Goal: Check status: Check status

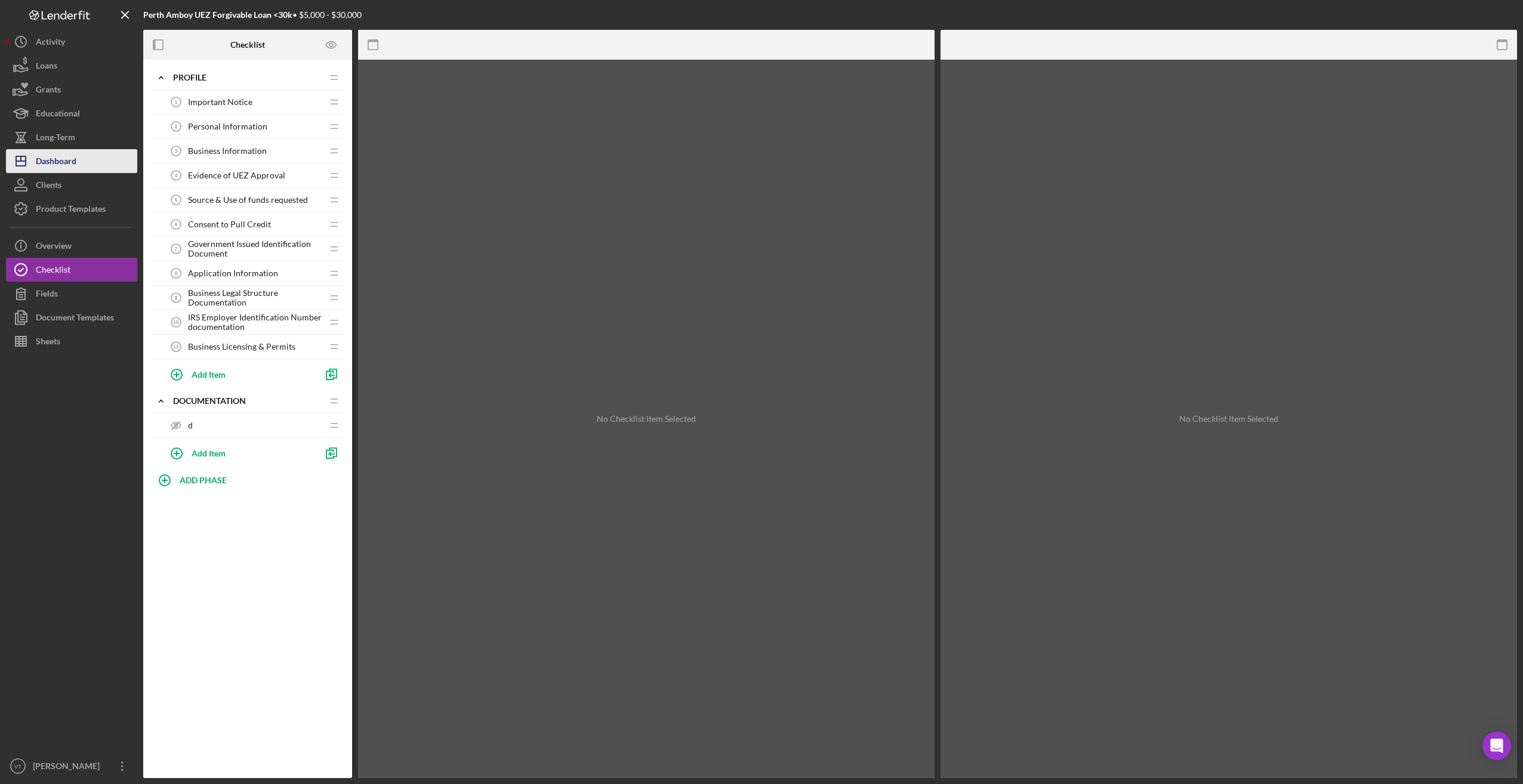
click at [83, 167] on button "Icon/Dashboard Dashboard" at bounding box center [71, 161] width 131 height 24
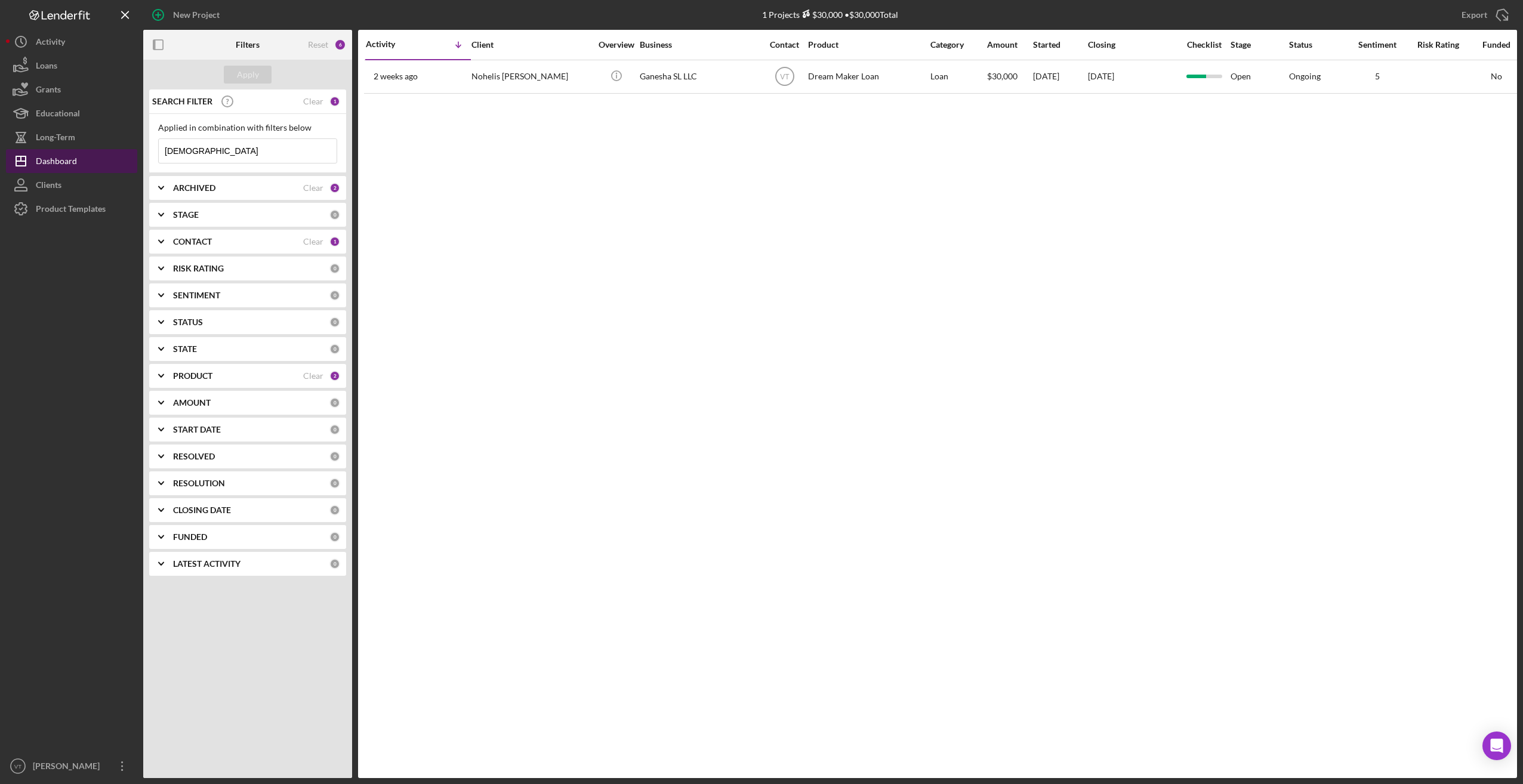
drag, startPoint x: 224, startPoint y: 155, endPoint x: 111, endPoint y: 149, distance: 113.2
click at [111, 149] on div "New Project 1 Projects $30,000 • $30,000 Total ganesha Export Icon/Export Filte…" at bounding box center [762, 389] width 1511 height 778
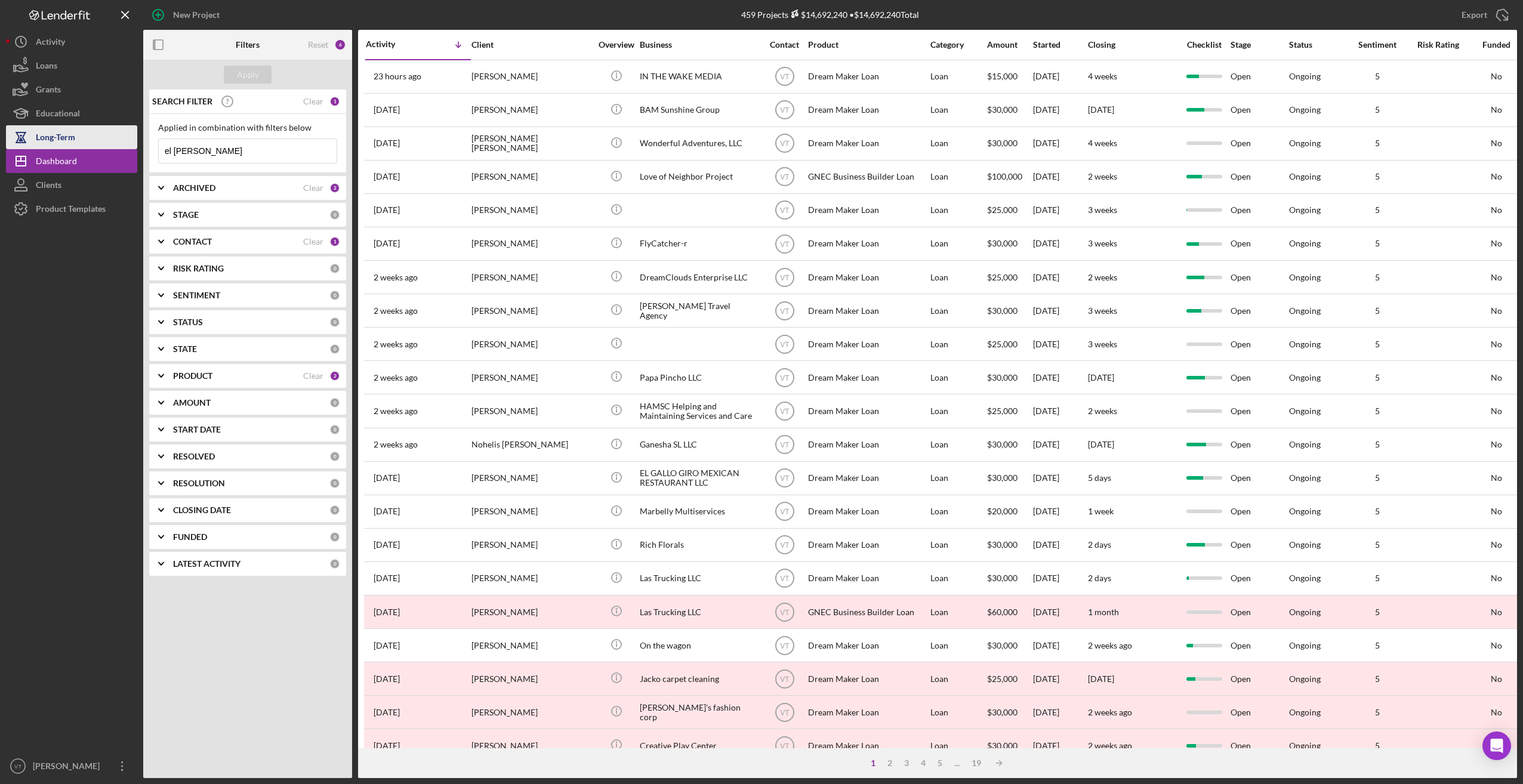
drag, startPoint x: 167, startPoint y: 137, endPoint x: 95, endPoint y: 140, distance: 72.1
click at [95, 140] on div "New Project 459 Projects $14,692,240 • $14,692,240 Total ganesha Export Icon/Ex…" at bounding box center [762, 389] width 1511 height 778
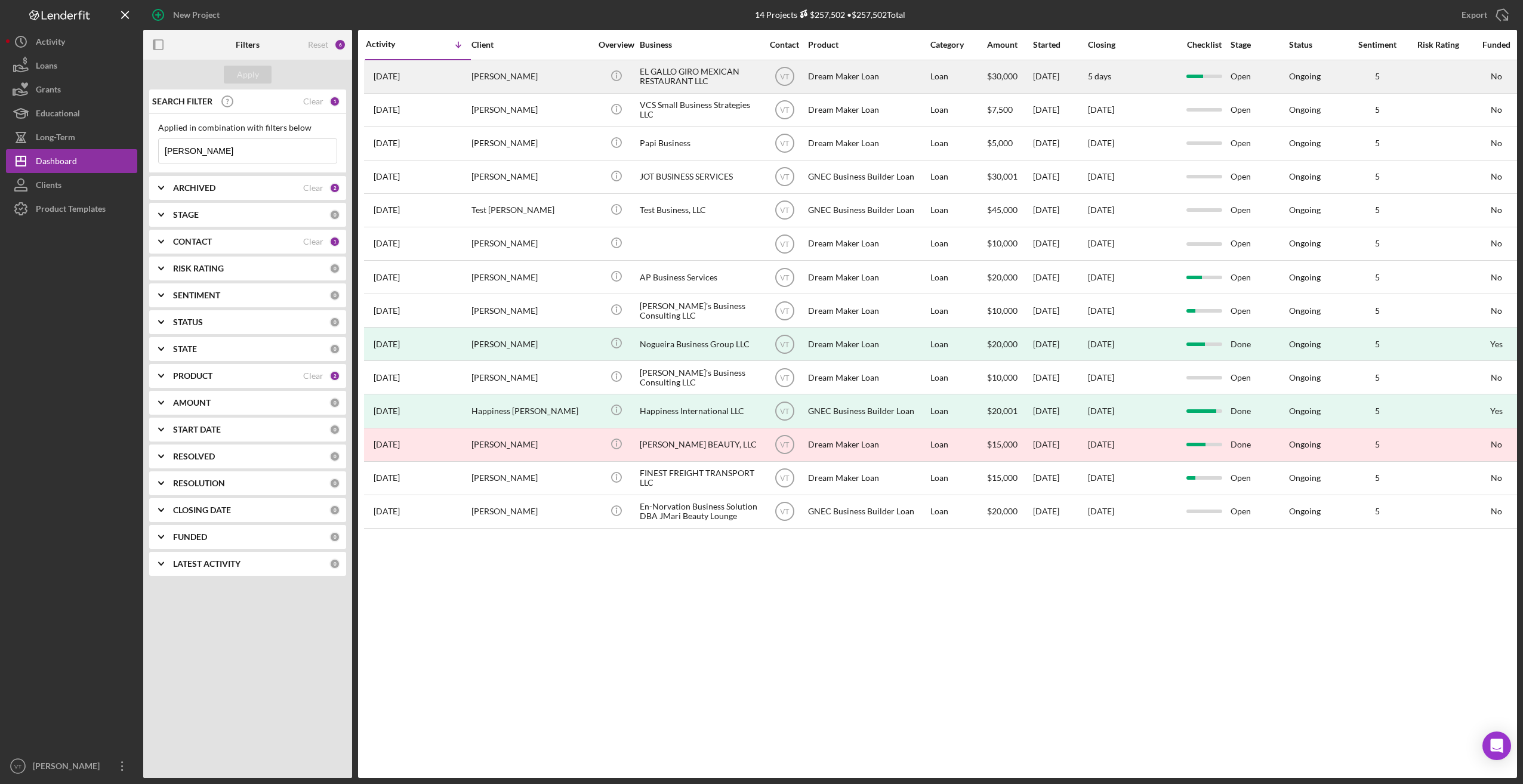
type input "ines"
click at [526, 80] on div "[PERSON_NAME]" at bounding box center [531, 77] width 119 height 32
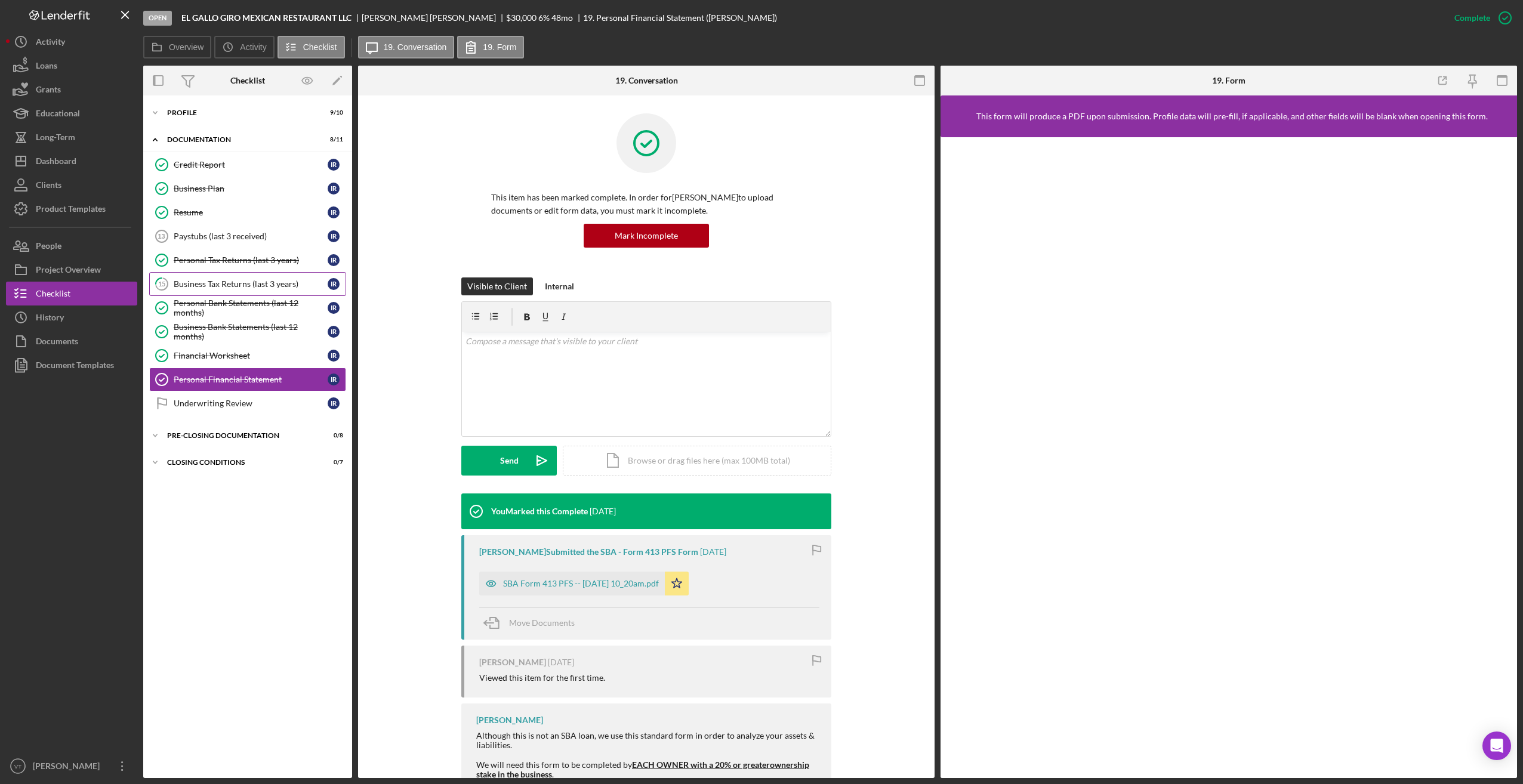
click at [192, 280] on div "Business Tax Returns (last 3 years)" at bounding box center [250, 284] width 154 height 10
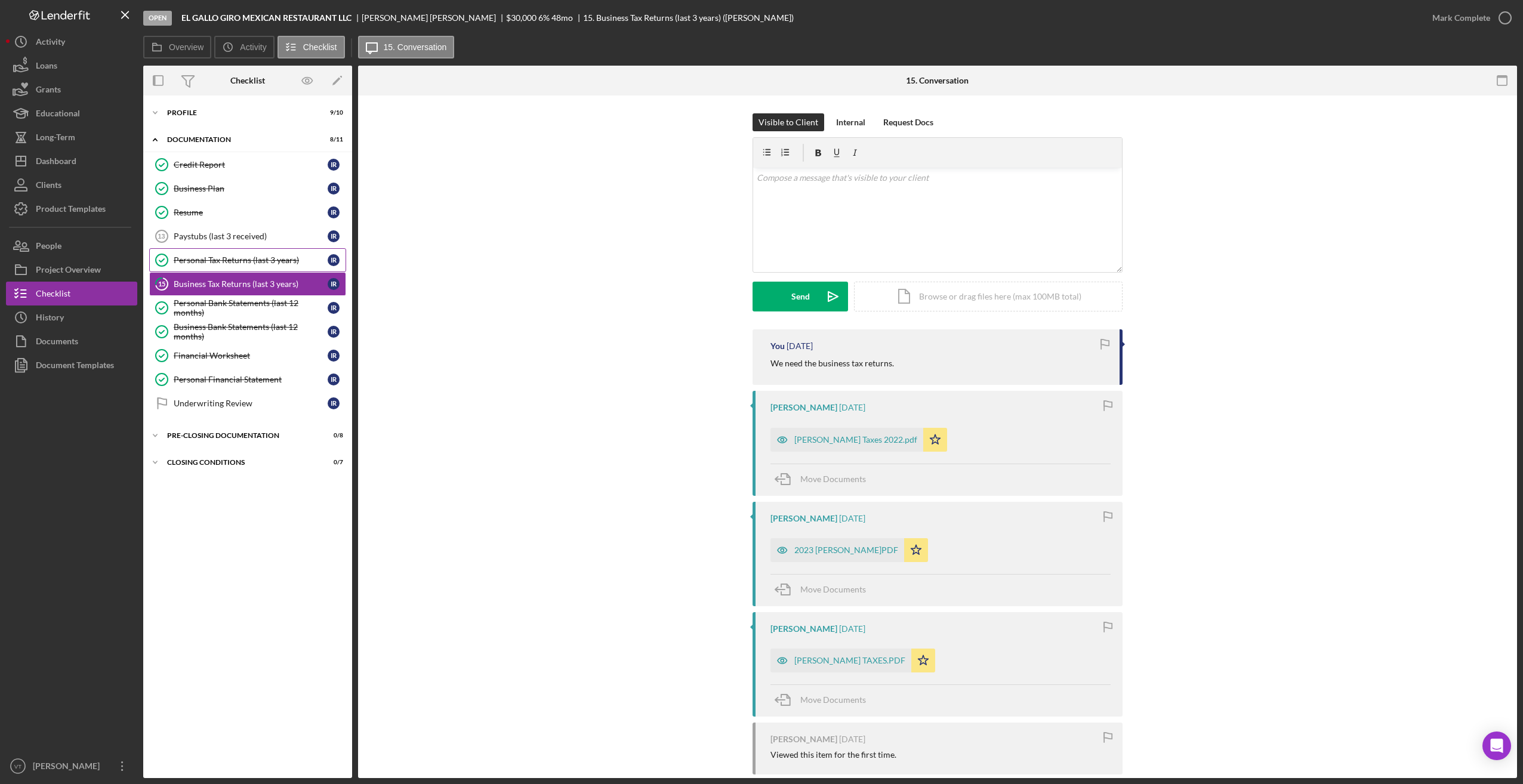
click at [223, 255] on div "Personal Tax Returns (last 3 years)" at bounding box center [250, 260] width 154 height 10
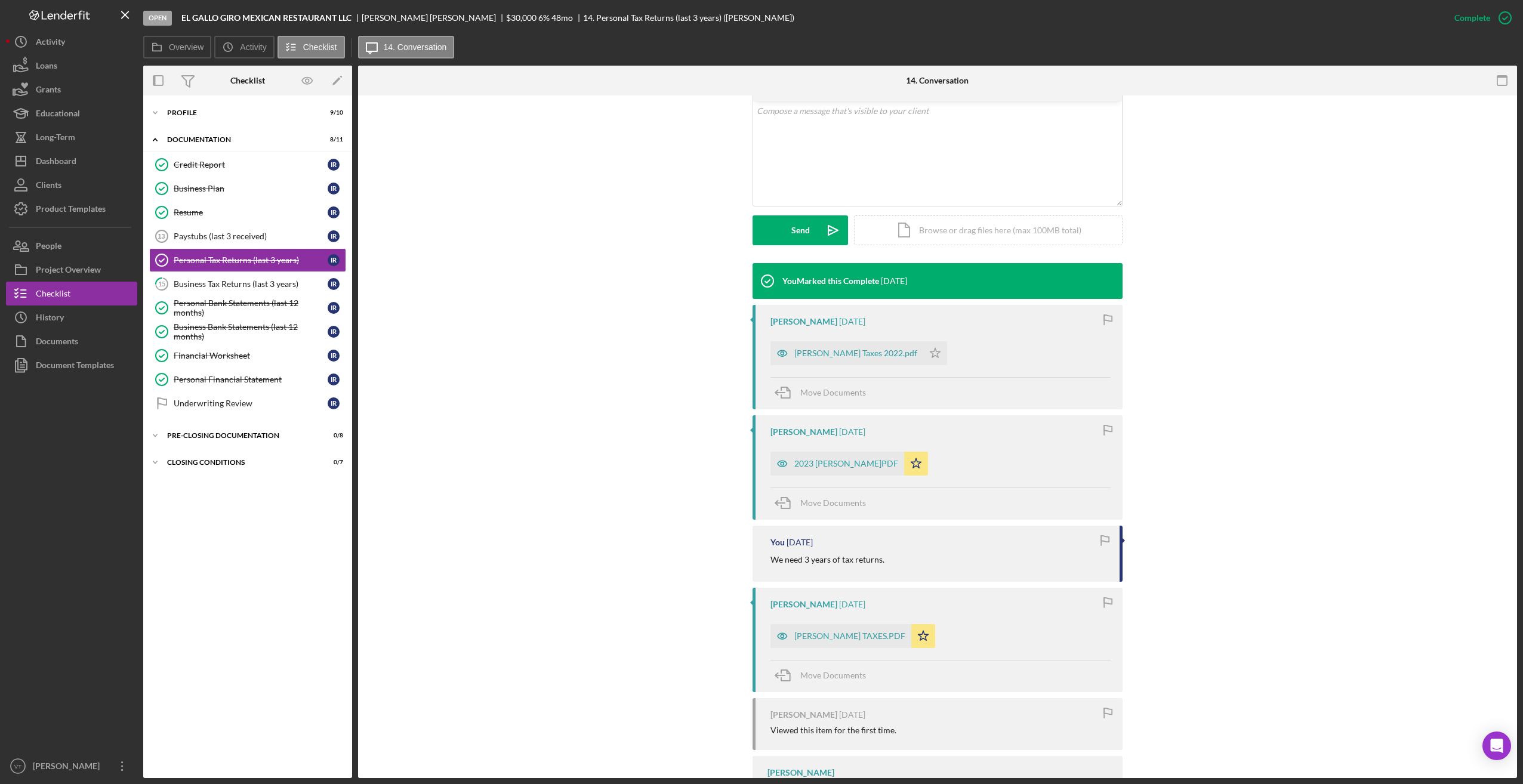
scroll to position [239, 0]
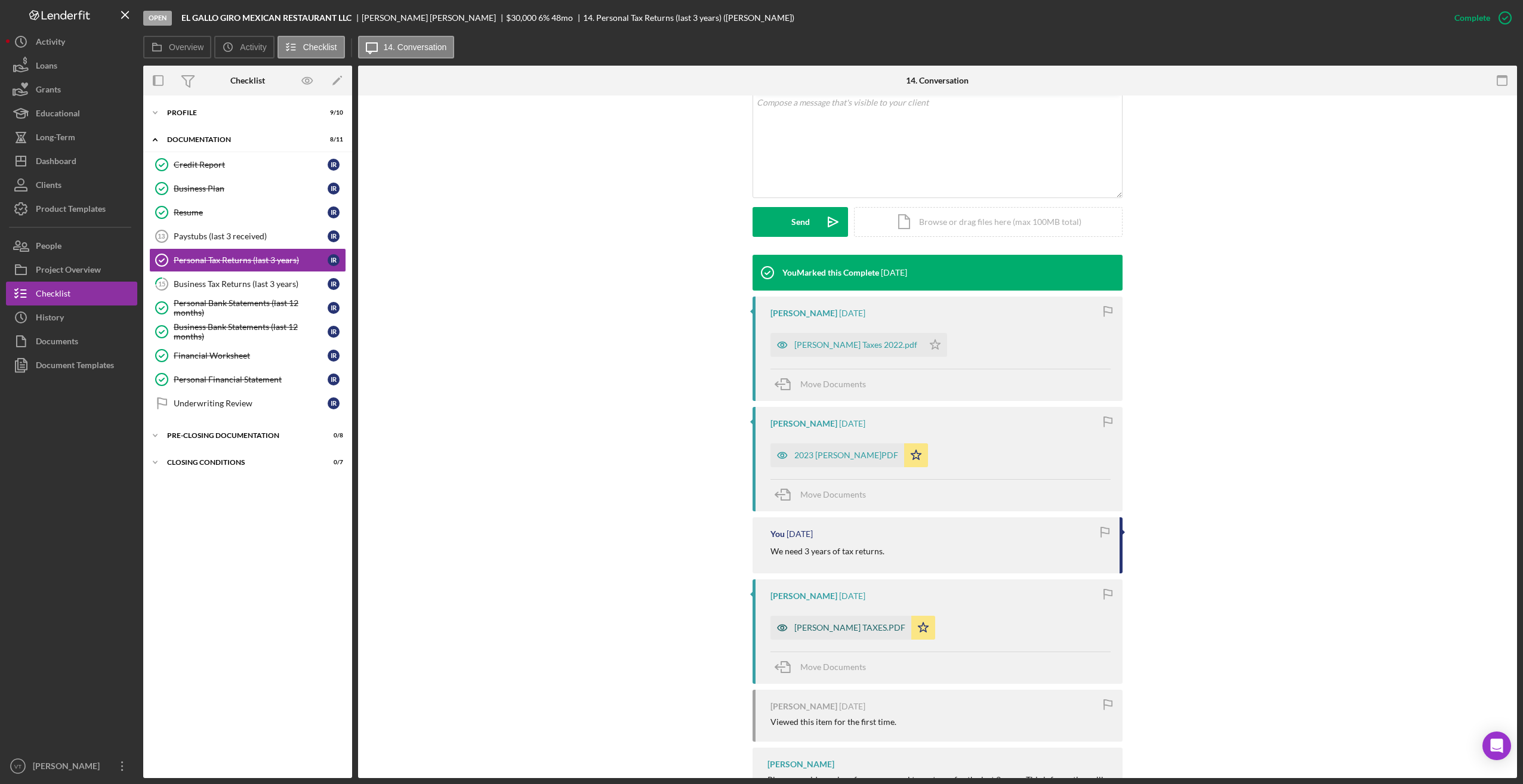
click at [625, 632] on div "[PERSON_NAME] TAXES.PDF" at bounding box center [850, 628] width 111 height 10
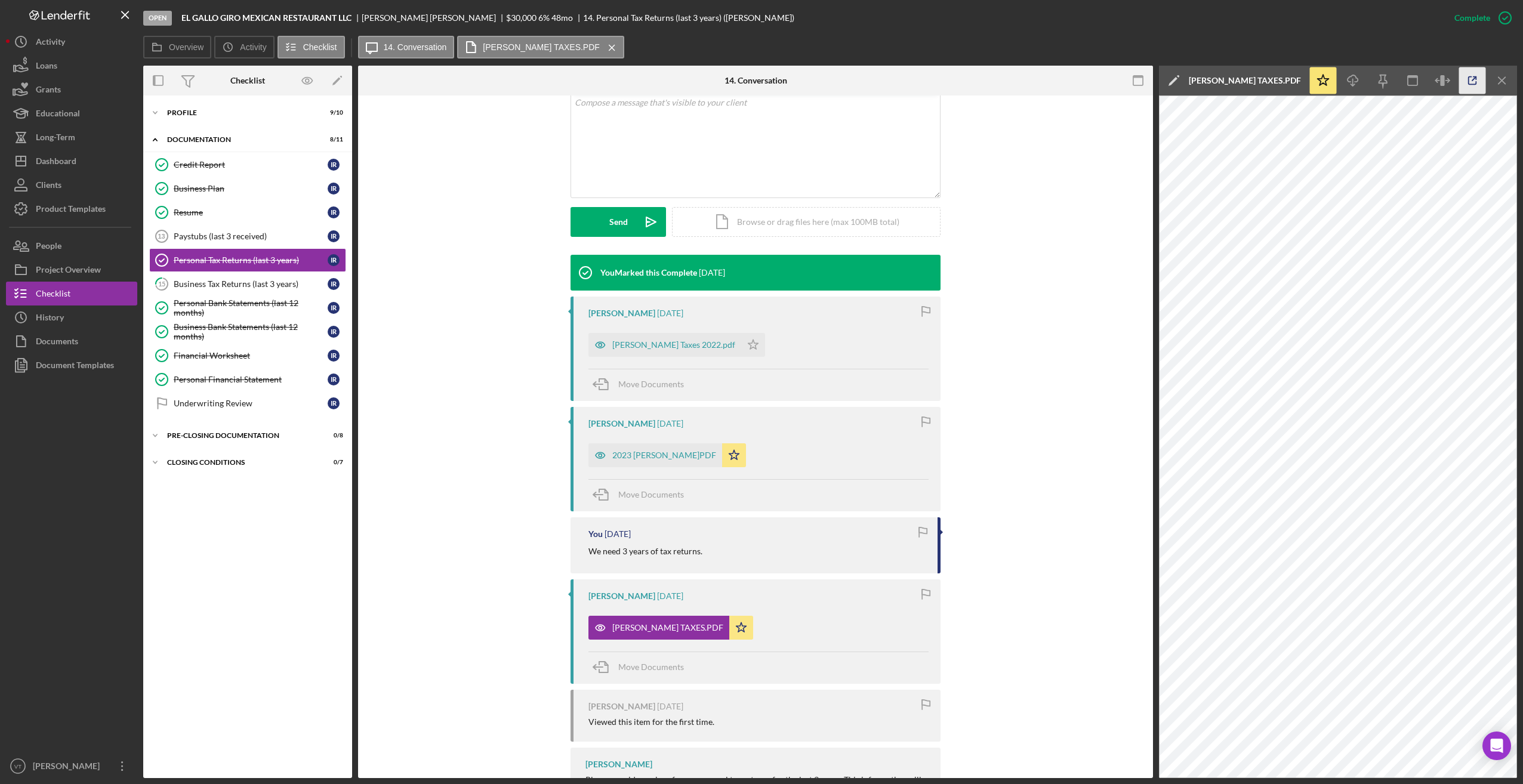
click at [625, 78] on icon "button" at bounding box center [1473, 81] width 8 height 8
click at [625, 451] on div "2023 [PERSON_NAME]PDF" at bounding box center [664, 455] width 104 height 10
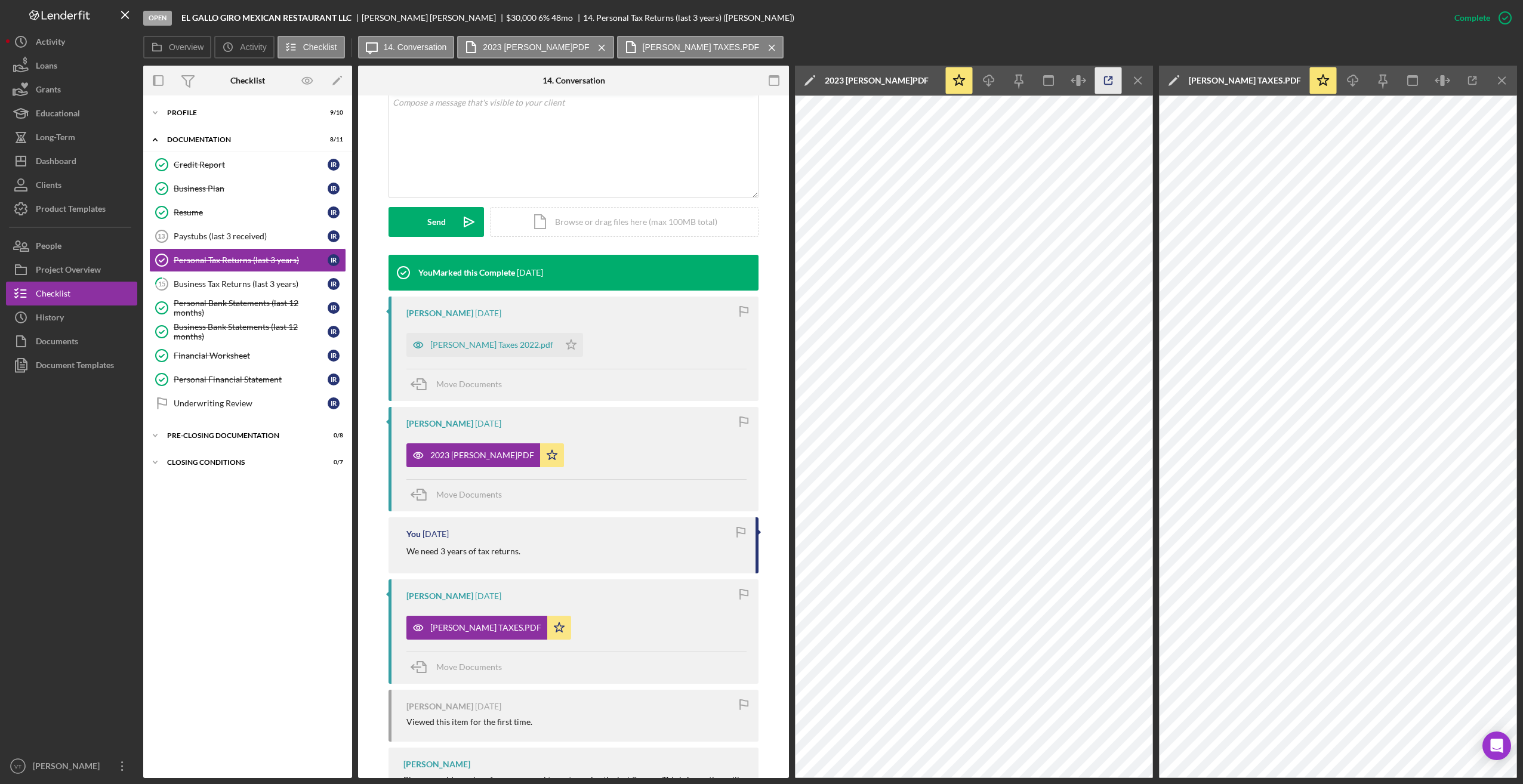
click at [625, 80] on icon "button" at bounding box center [1108, 81] width 27 height 27
click at [475, 339] on div "[PERSON_NAME] Taxes 2022.pdf" at bounding box center [482, 345] width 152 height 24
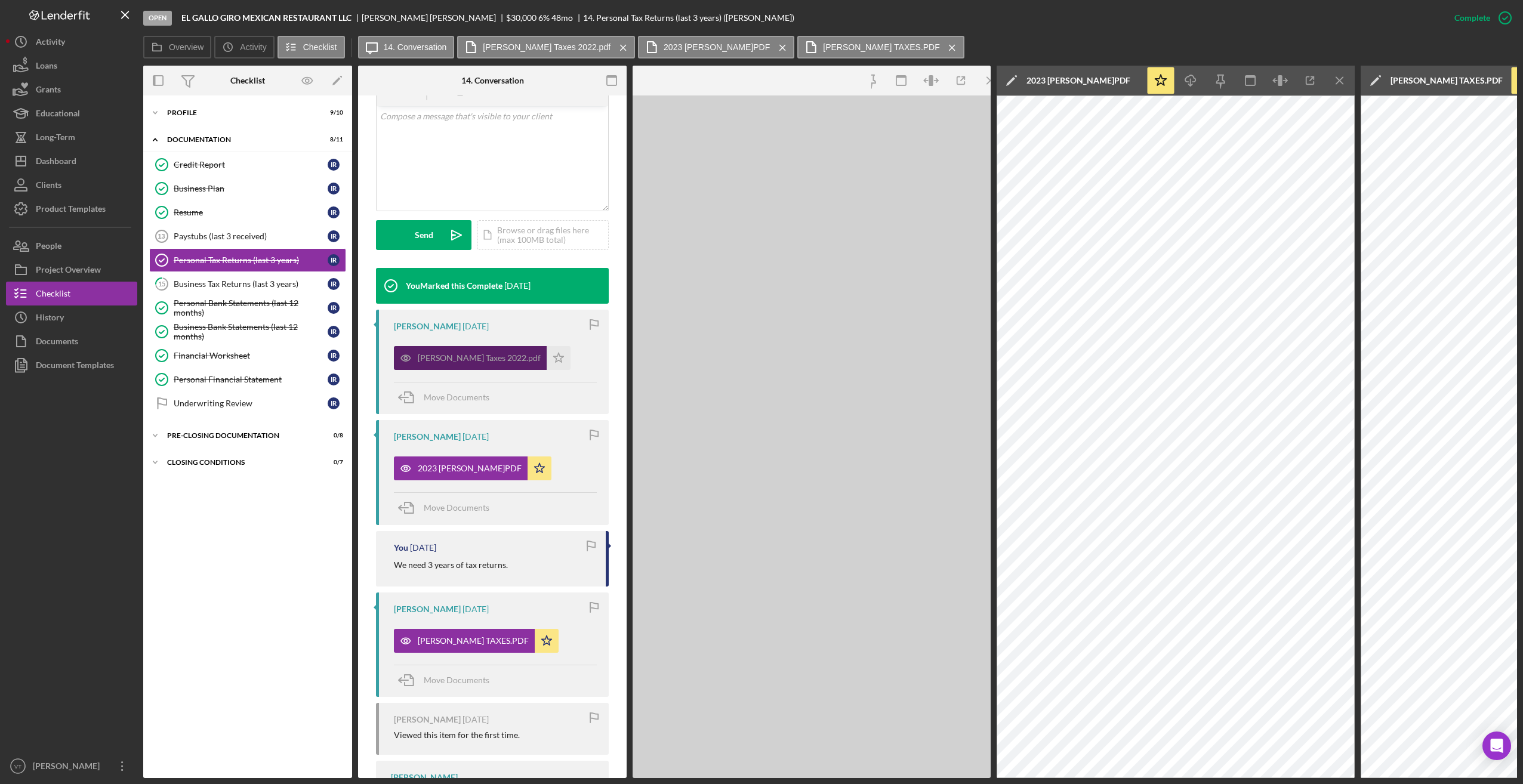
scroll to position [252, 0]
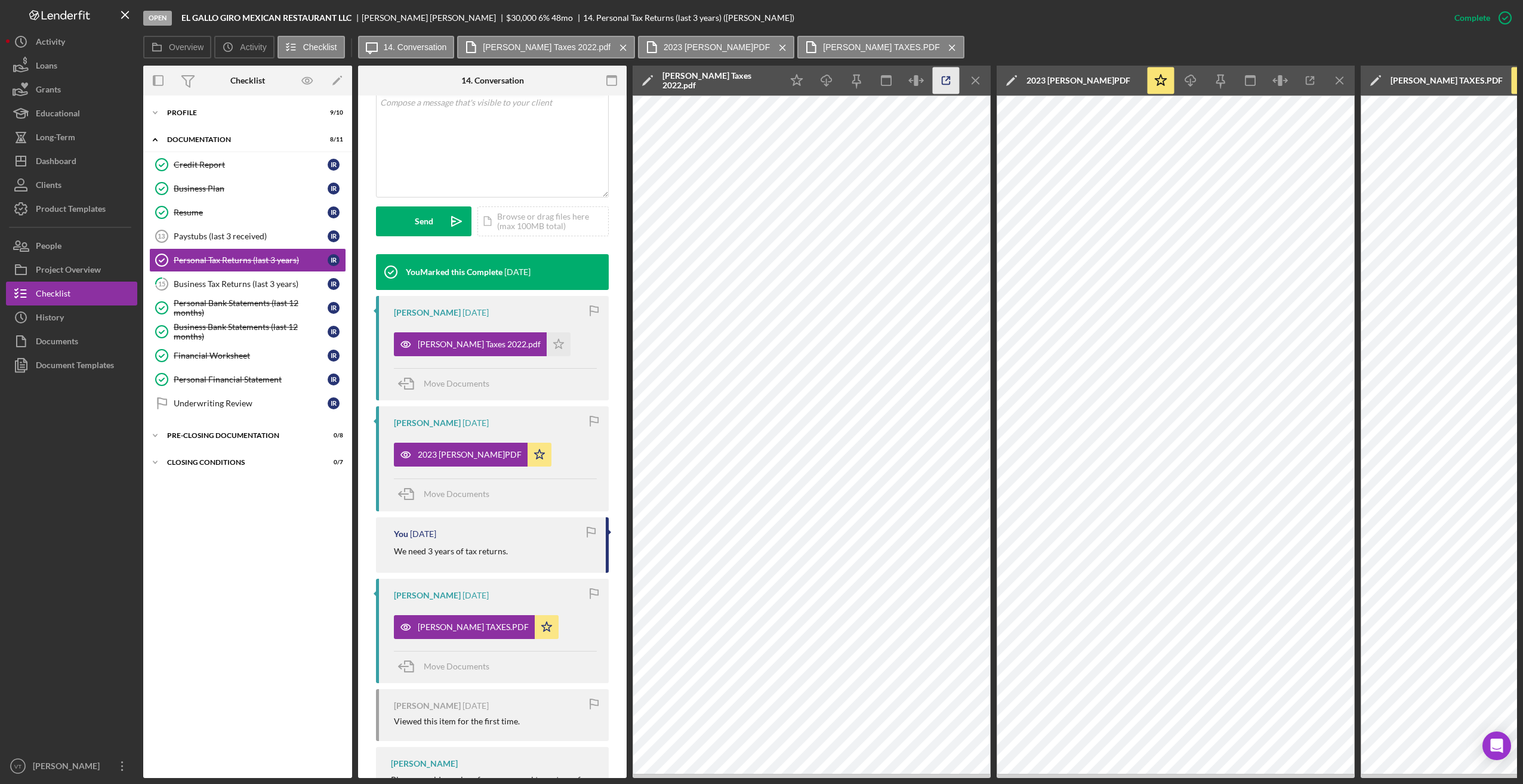
click at [625, 77] on icon "button" at bounding box center [946, 81] width 8 height 8
click at [178, 286] on div "Business Tax Returns (last 3 years)" at bounding box center [250, 284] width 154 height 10
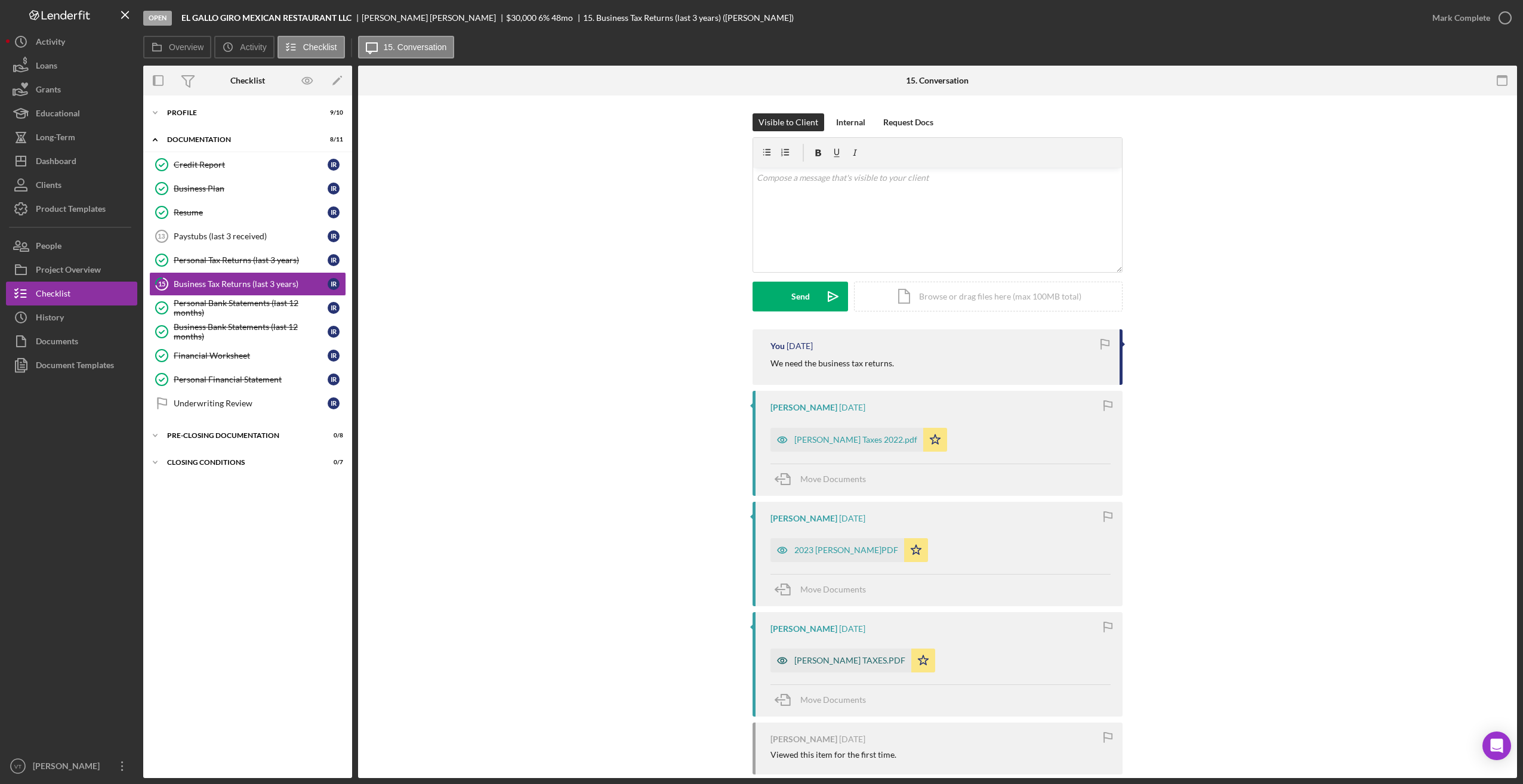
click at [625, 663] on div "[PERSON_NAME] TAXES.PDF" at bounding box center [850, 660] width 111 height 10
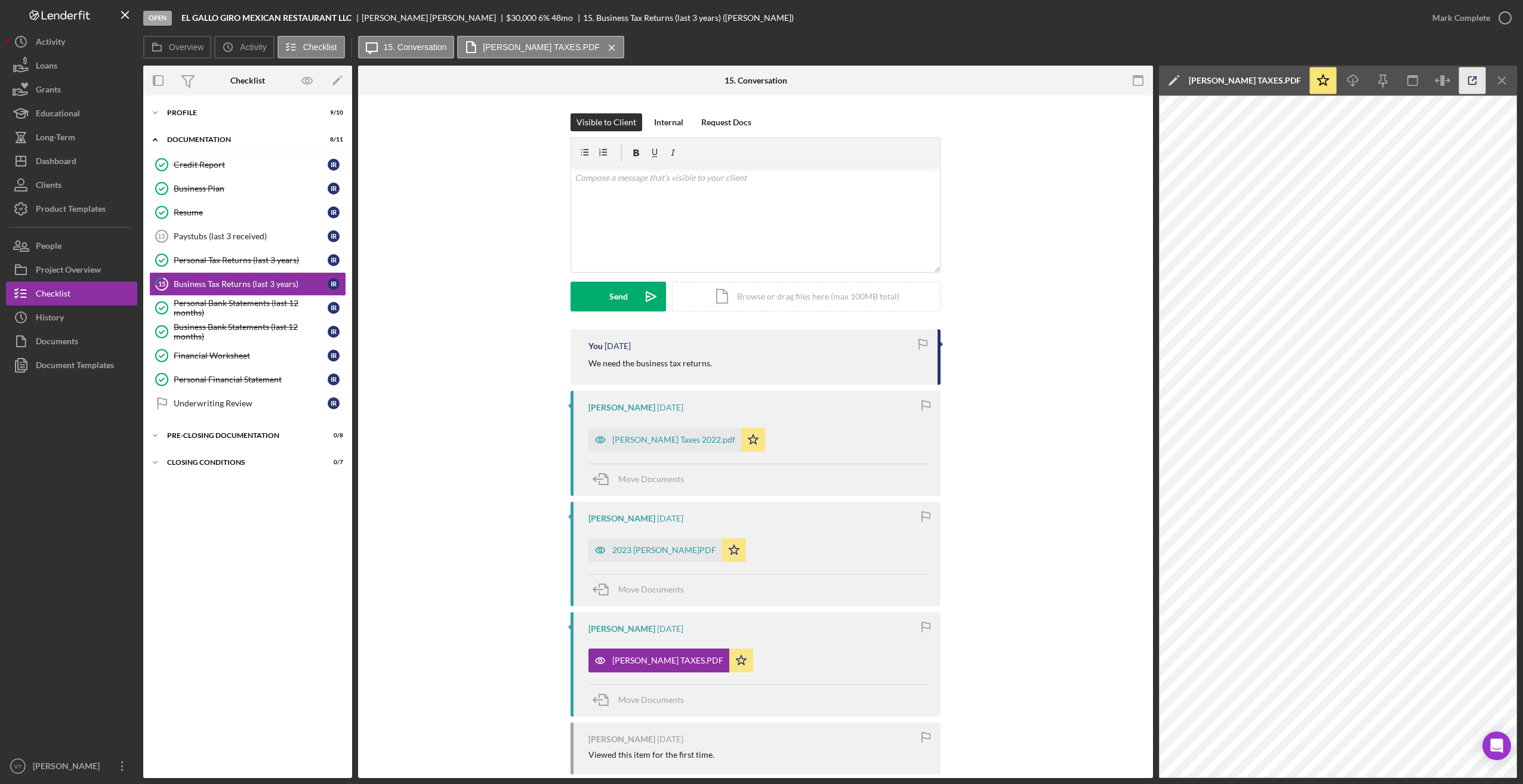
click at [625, 78] on icon "button" at bounding box center [1473, 81] width 27 height 27
click at [158, 113] on icon "Icon/Expander" at bounding box center [155, 113] width 24 height 24
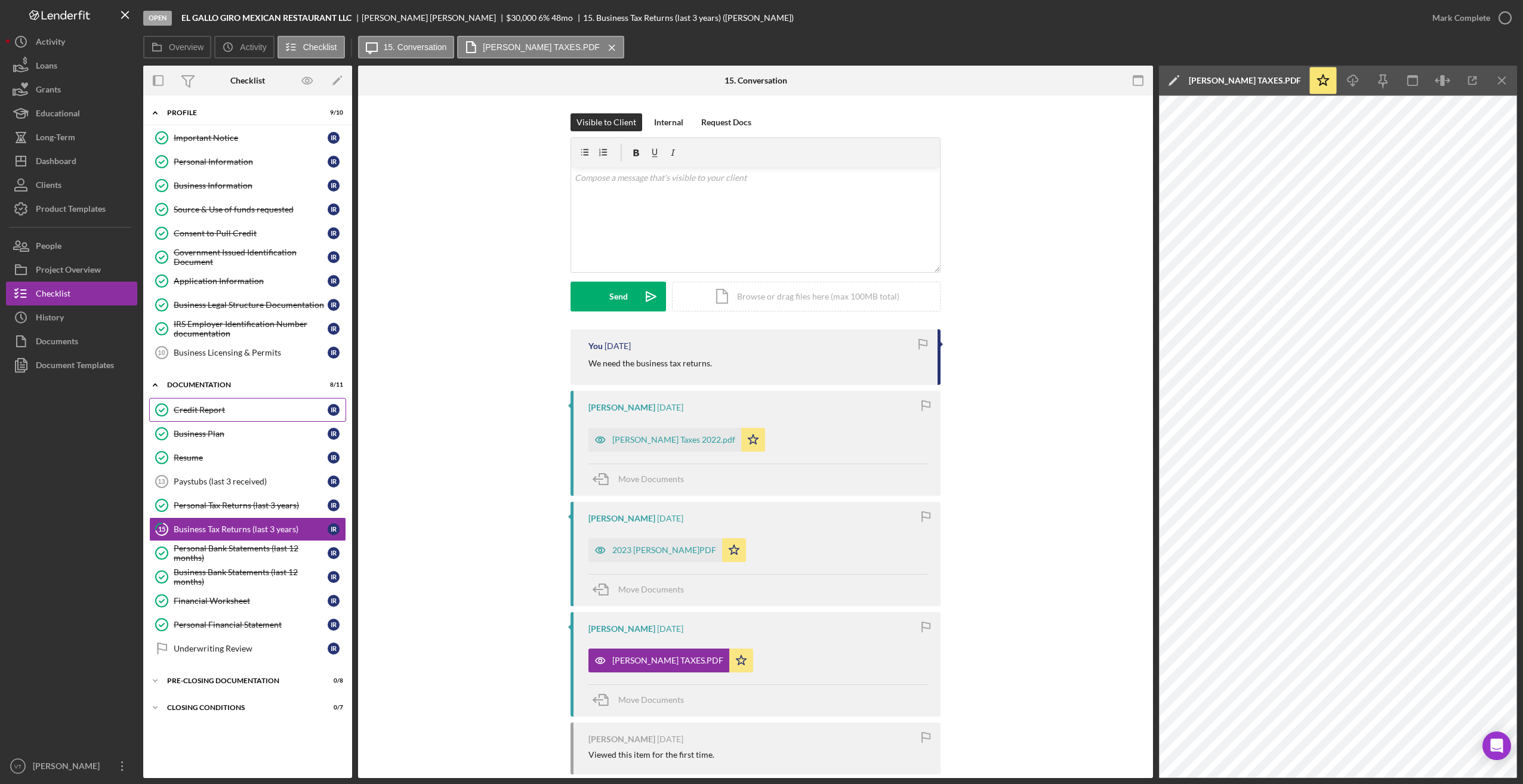
click at [217, 418] on link "Credit Report Credit Report I R" at bounding box center [248, 410] width 197 height 24
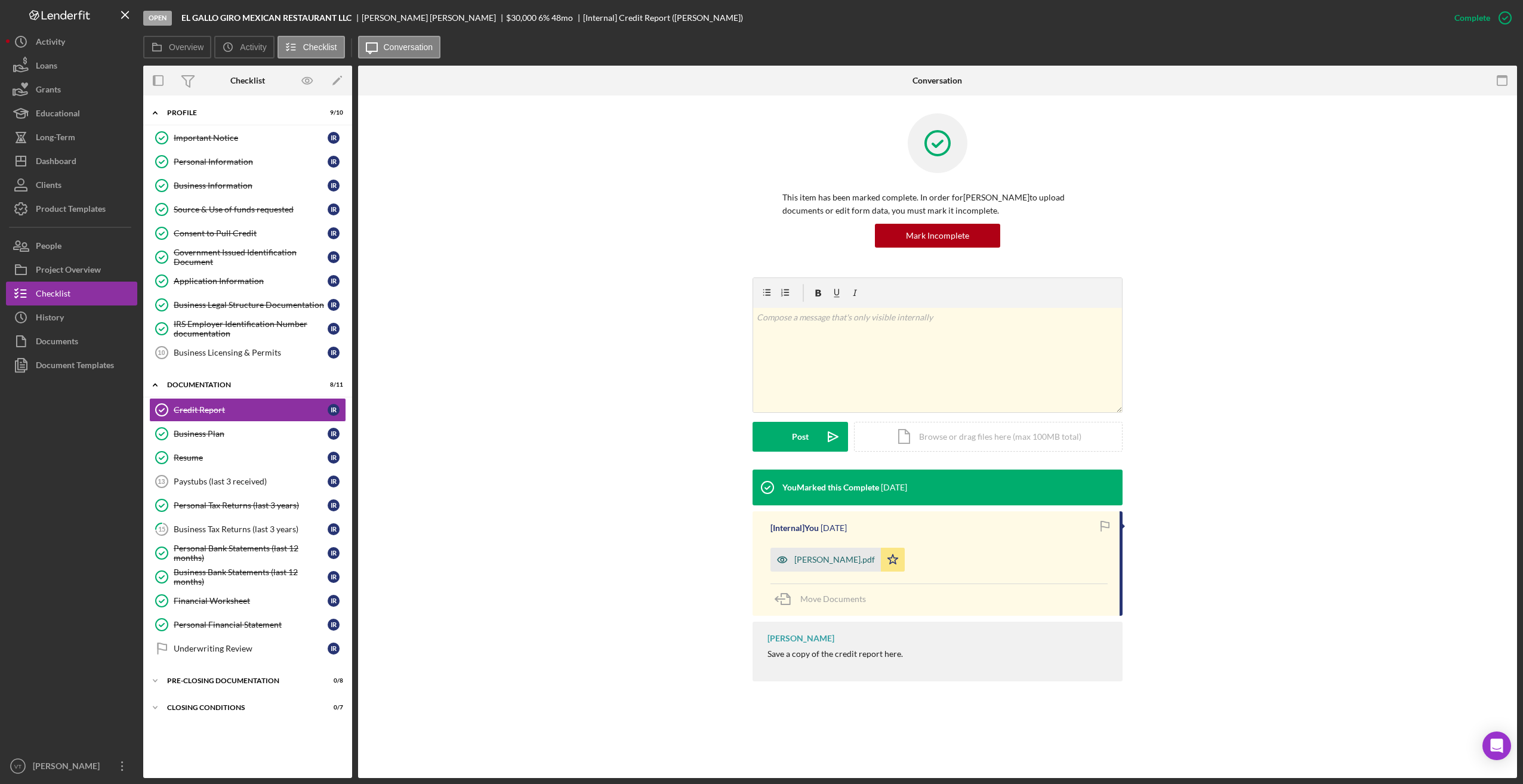
click at [625, 562] on div "Rivera-RuizCR.pdf" at bounding box center [834, 559] width 80 height 10
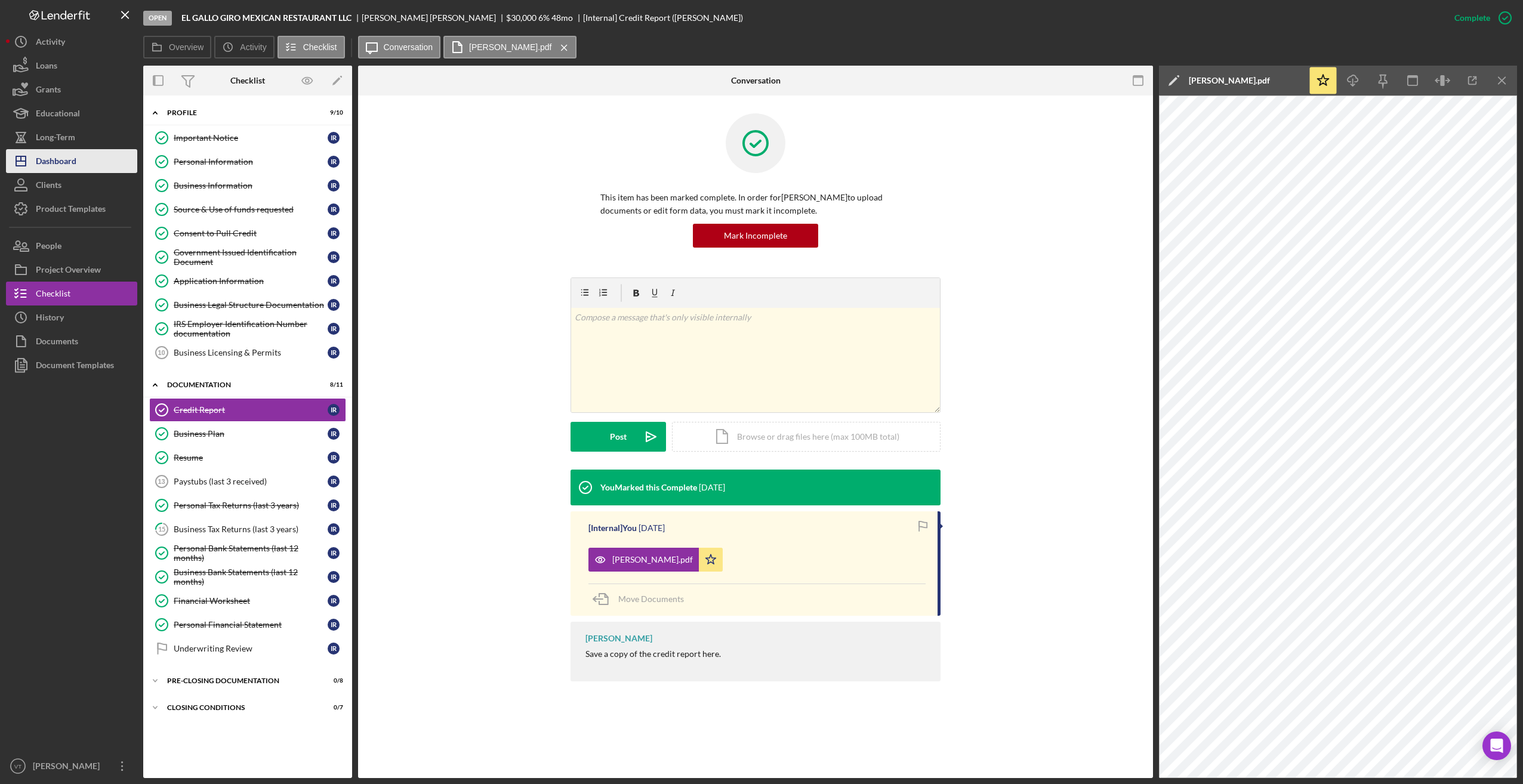
click at [71, 159] on div "Dashboard" at bounding box center [56, 163] width 41 height 27
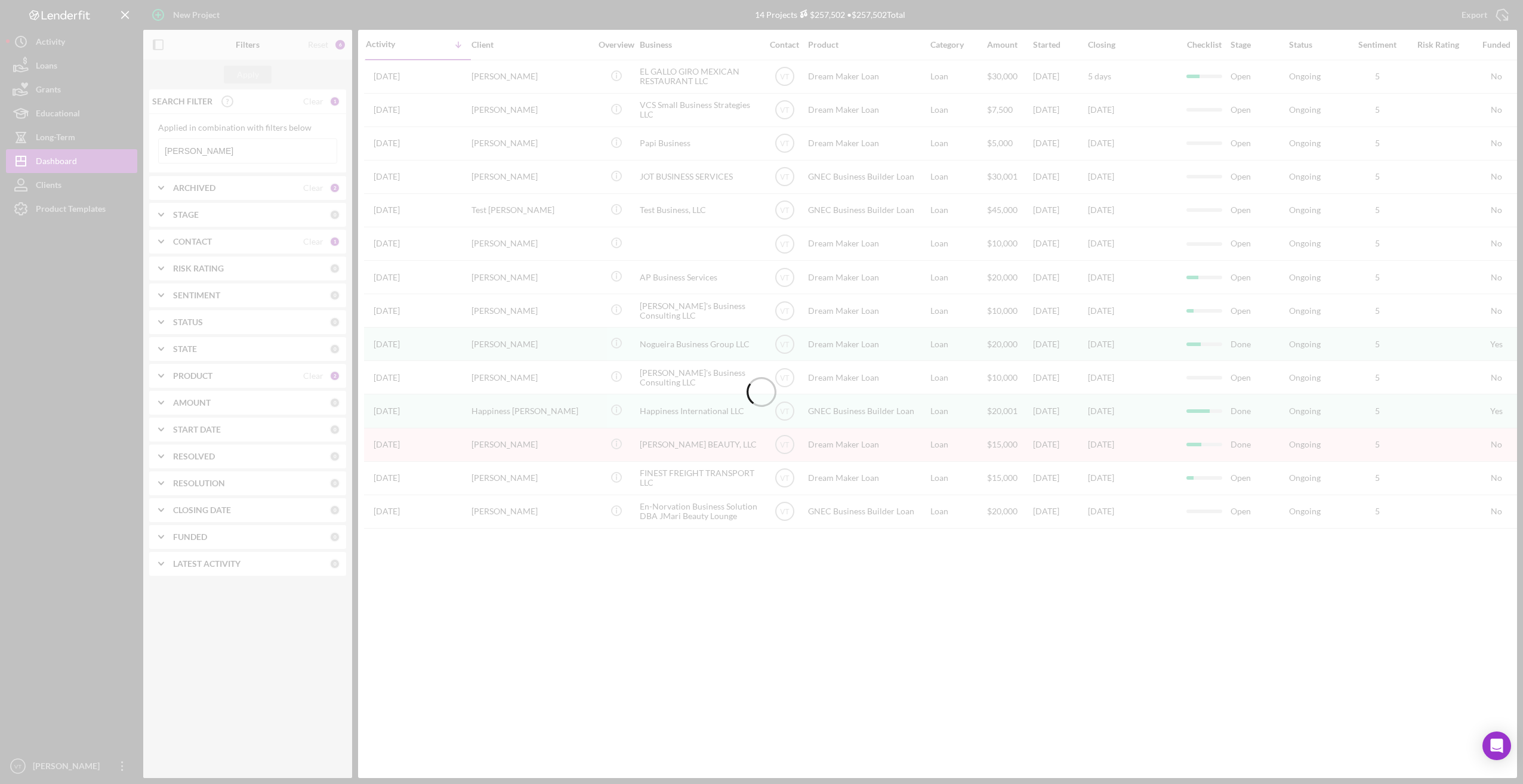
click at [234, 151] on div at bounding box center [762, 392] width 1523 height 784
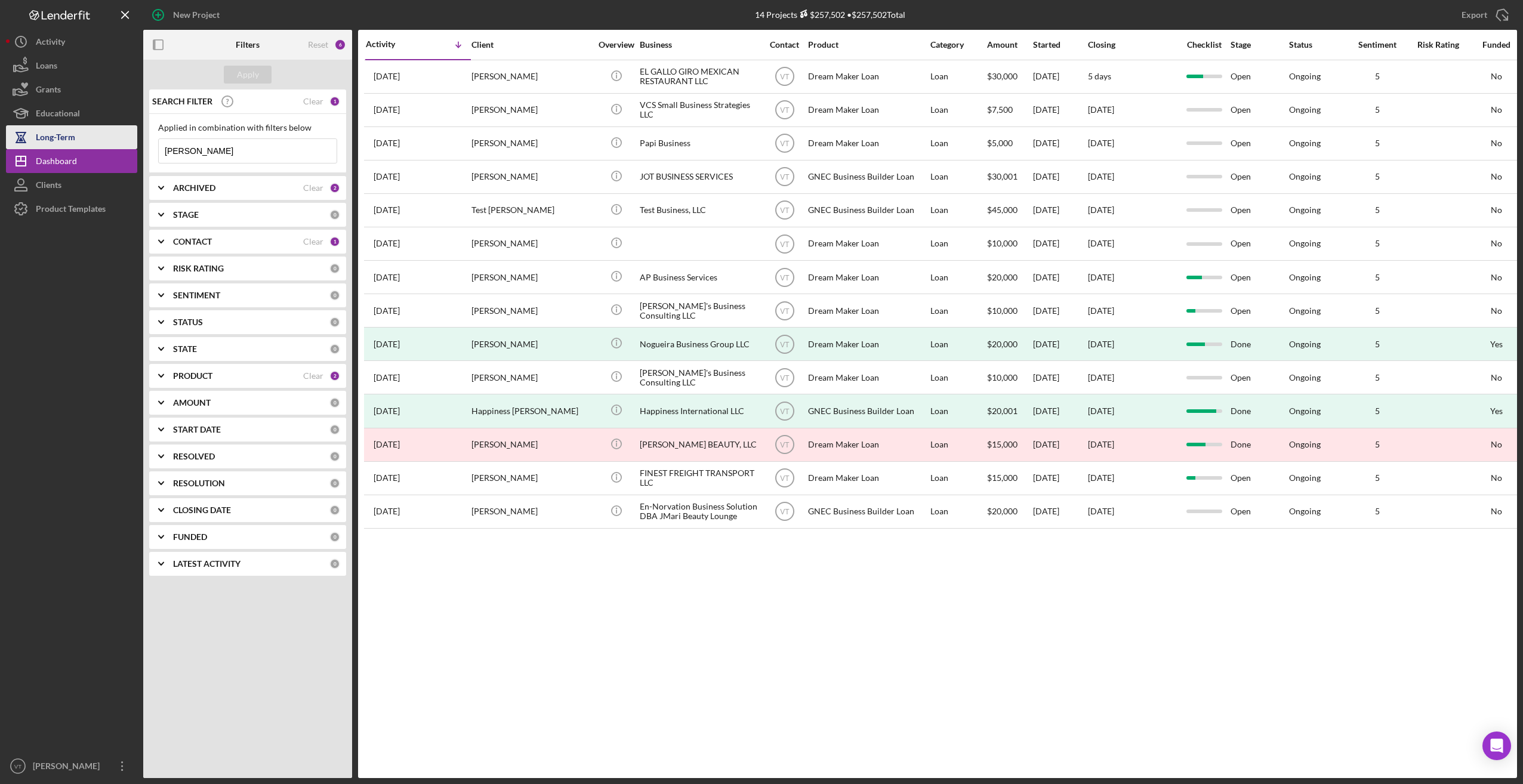
drag, startPoint x: 213, startPoint y: 152, endPoint x: 100, endPoint y: 148, distance: 113.1
click at [100, 148] on div "New Project 14 Projects $257,502 • $257,502 Total ines Export Icon/Export Filte…" at bounding box center [762, 389] width 1511 height 778
drag, startPoint x: 263, startPoint y: 151, endPoint x: 137, endPoint y: 148, distance: 126.0
click at [137, 148] on div "New Project 14 Projects $257,502 • $257,502 Total ines Export Icon/Export Filte…" at bounding box center [762, 389] width 1511 height 778
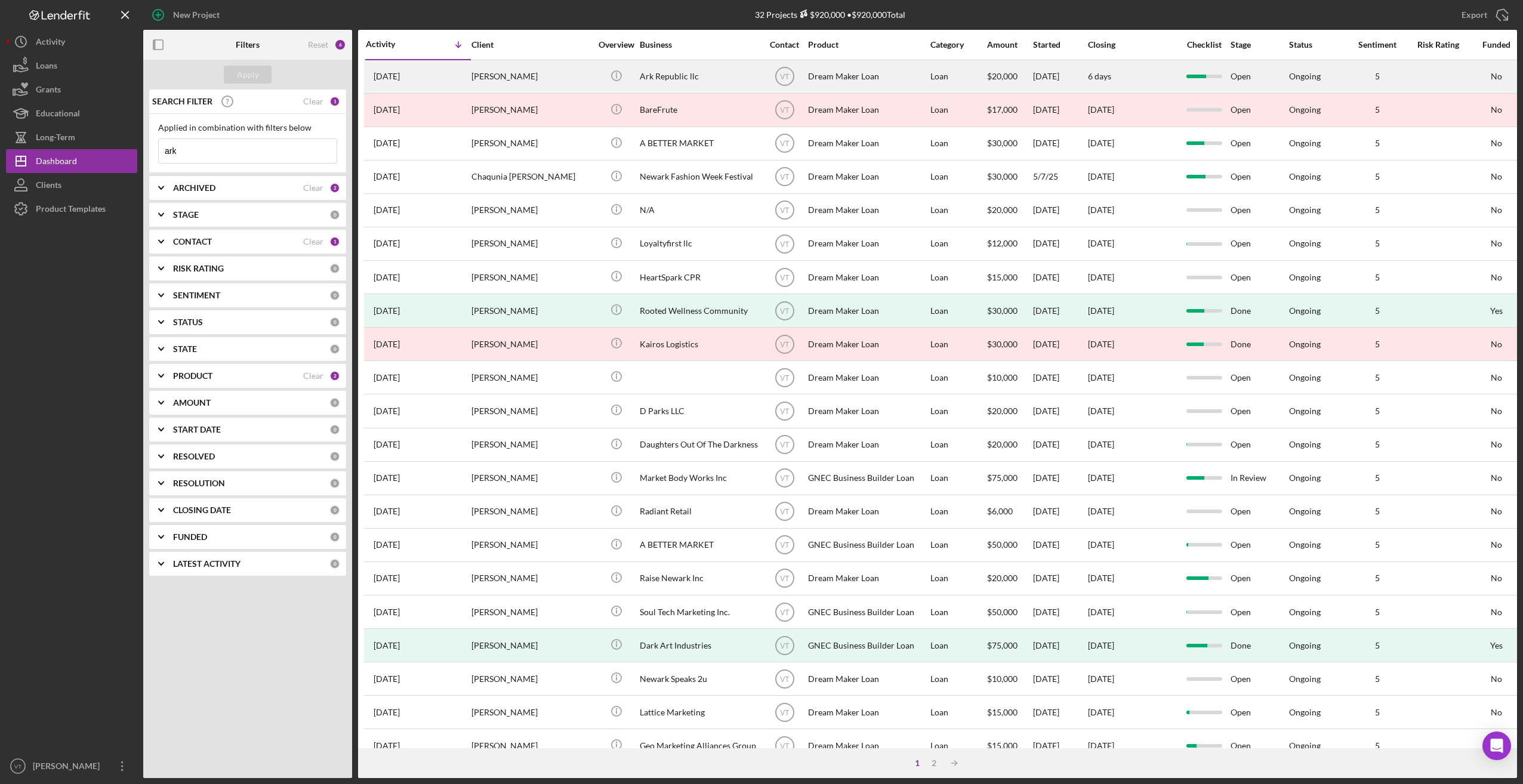
type input "ark"
click at [496, 80] on div "Kaia Shivers" at bounding box center [531, 77] width 119 height 32
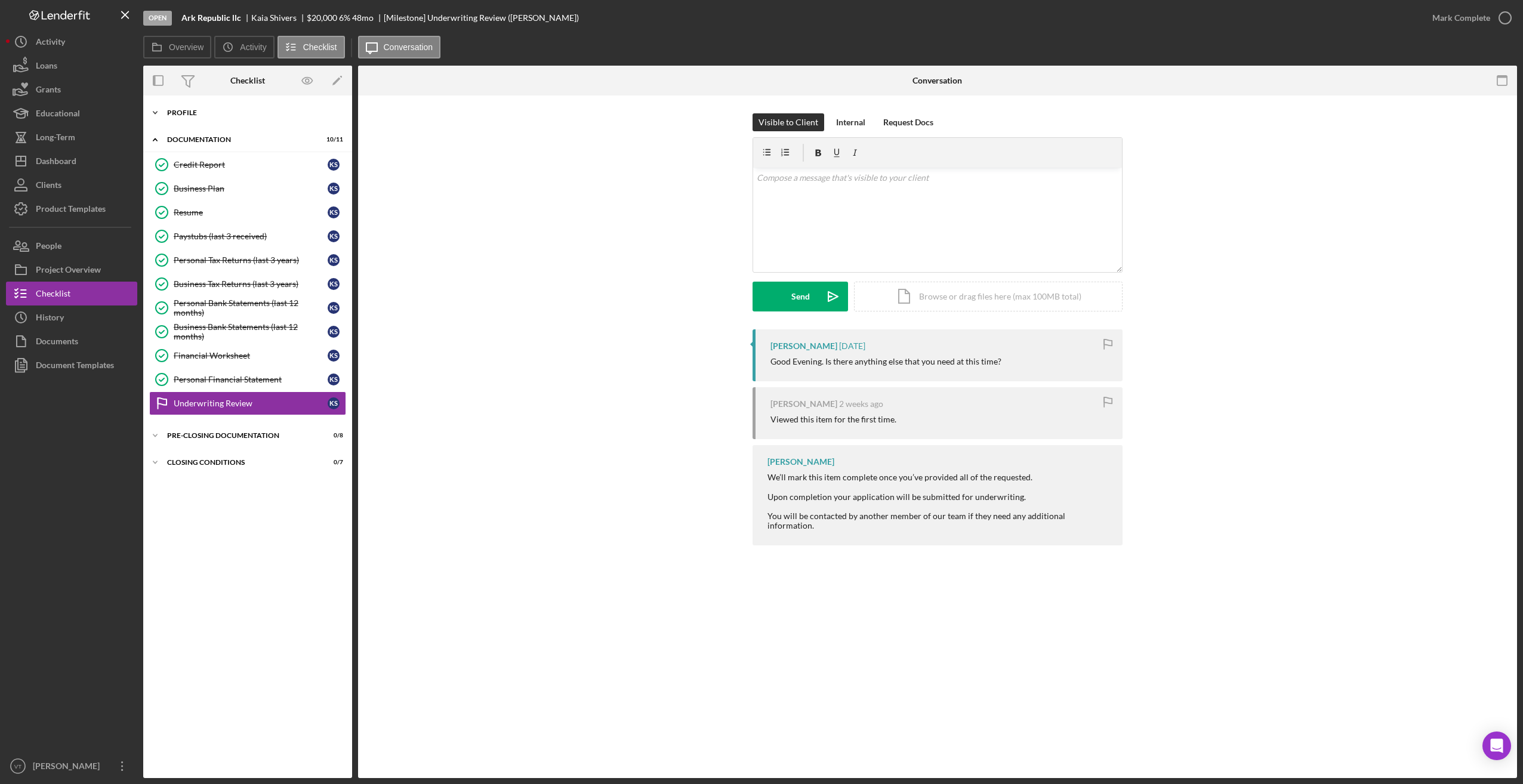
click at [155, 113] on polyline at bounding box center [155, 113] width 4 height 2
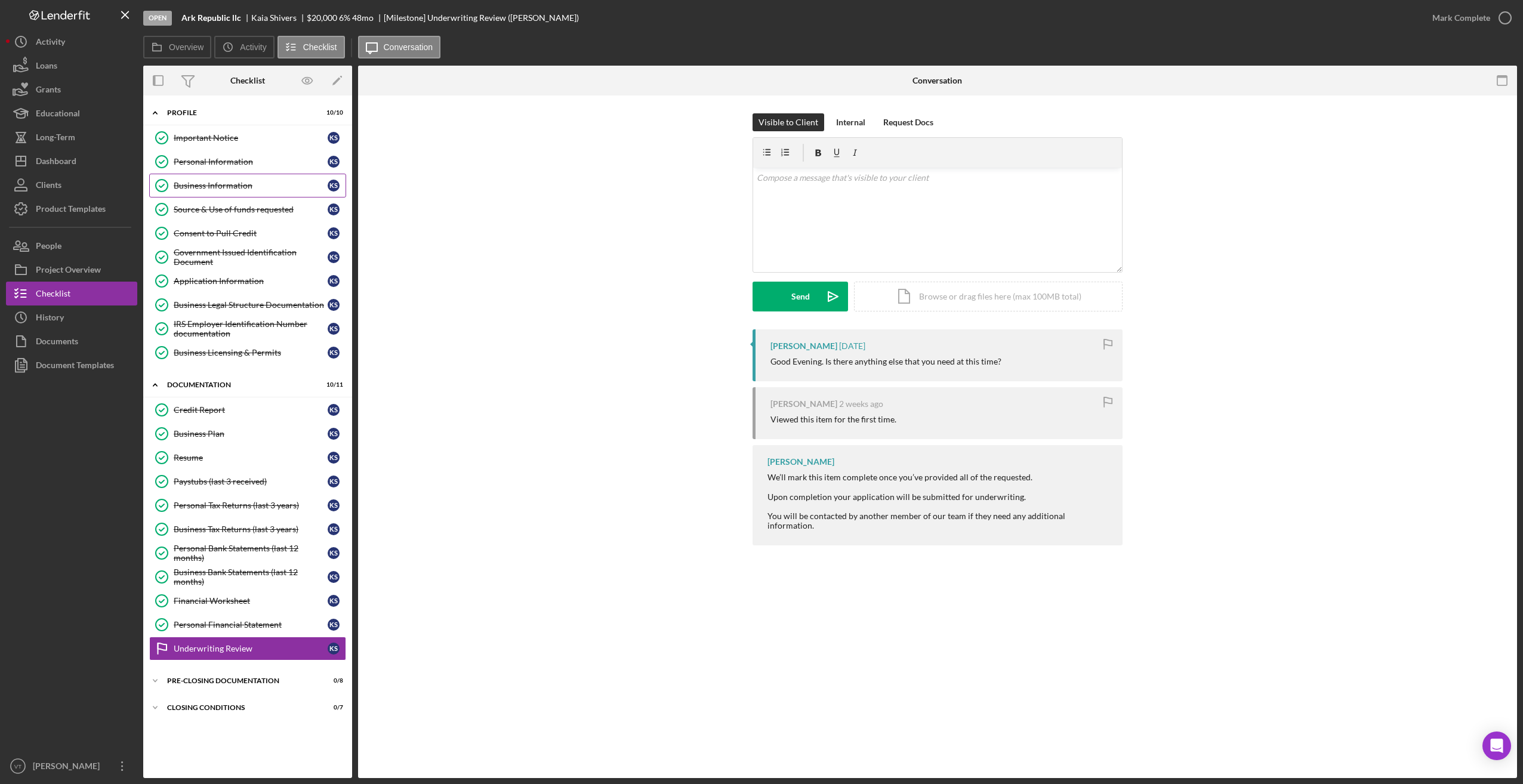
click at [228, 186] on div "Business Information" at bounding box center [250, 185] width 154 height 10
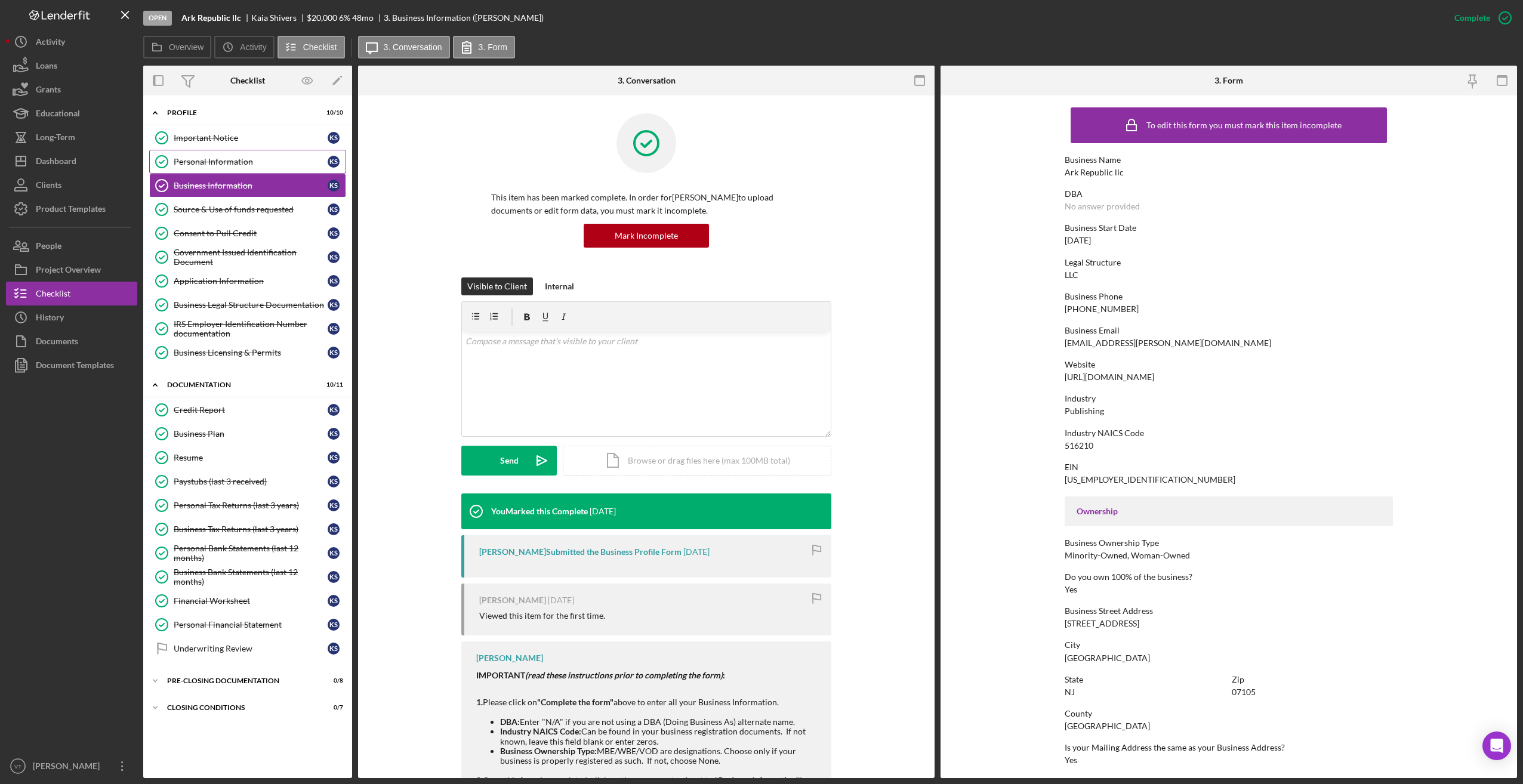
click at [218, 161] on div "Personal Information" at bounding box center [250, 161] width 154 height 10
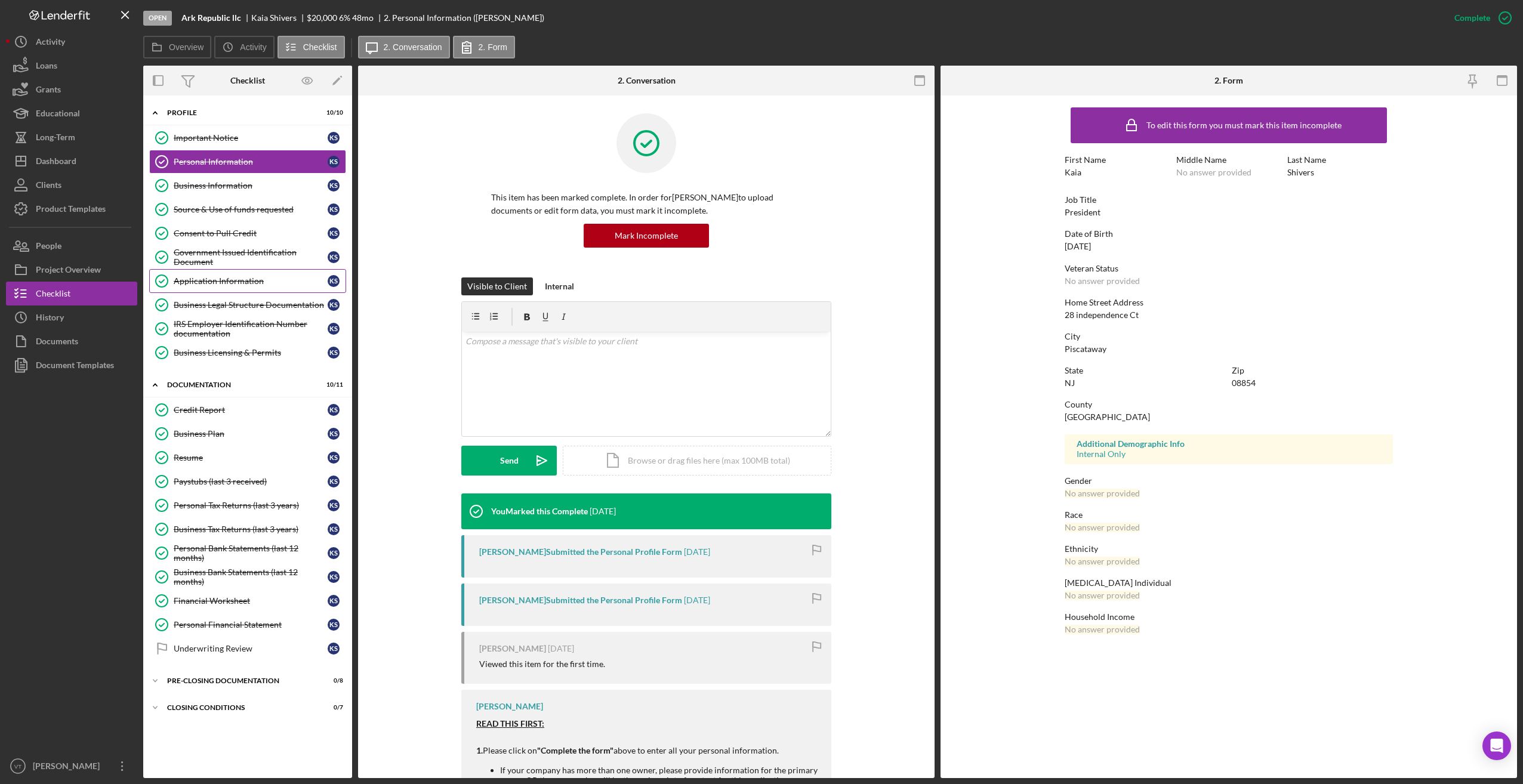
click at [196, 277] on div "Application Information" at bounding box center [250, 281] width 154 height 10
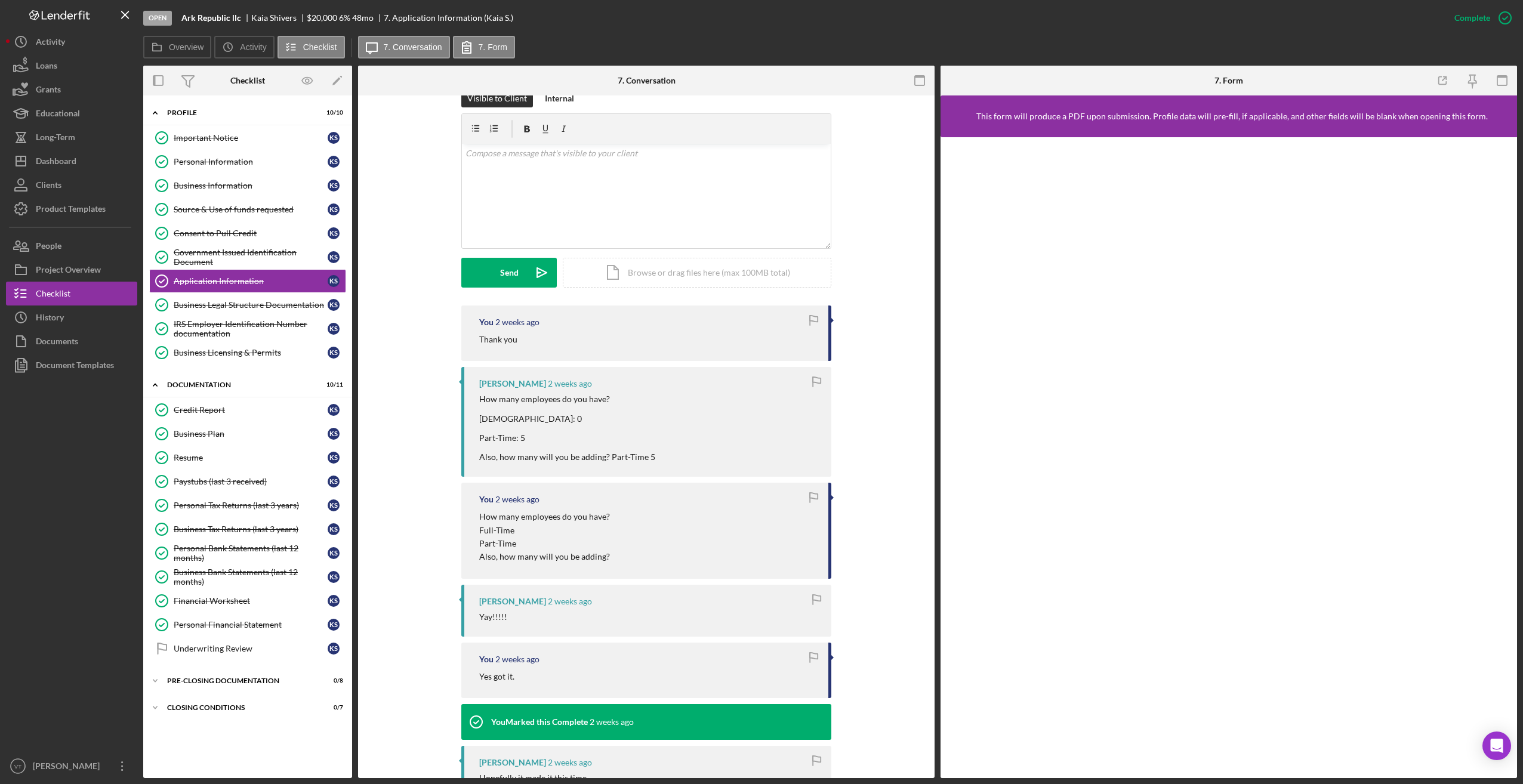
scroll to position [358, 0]
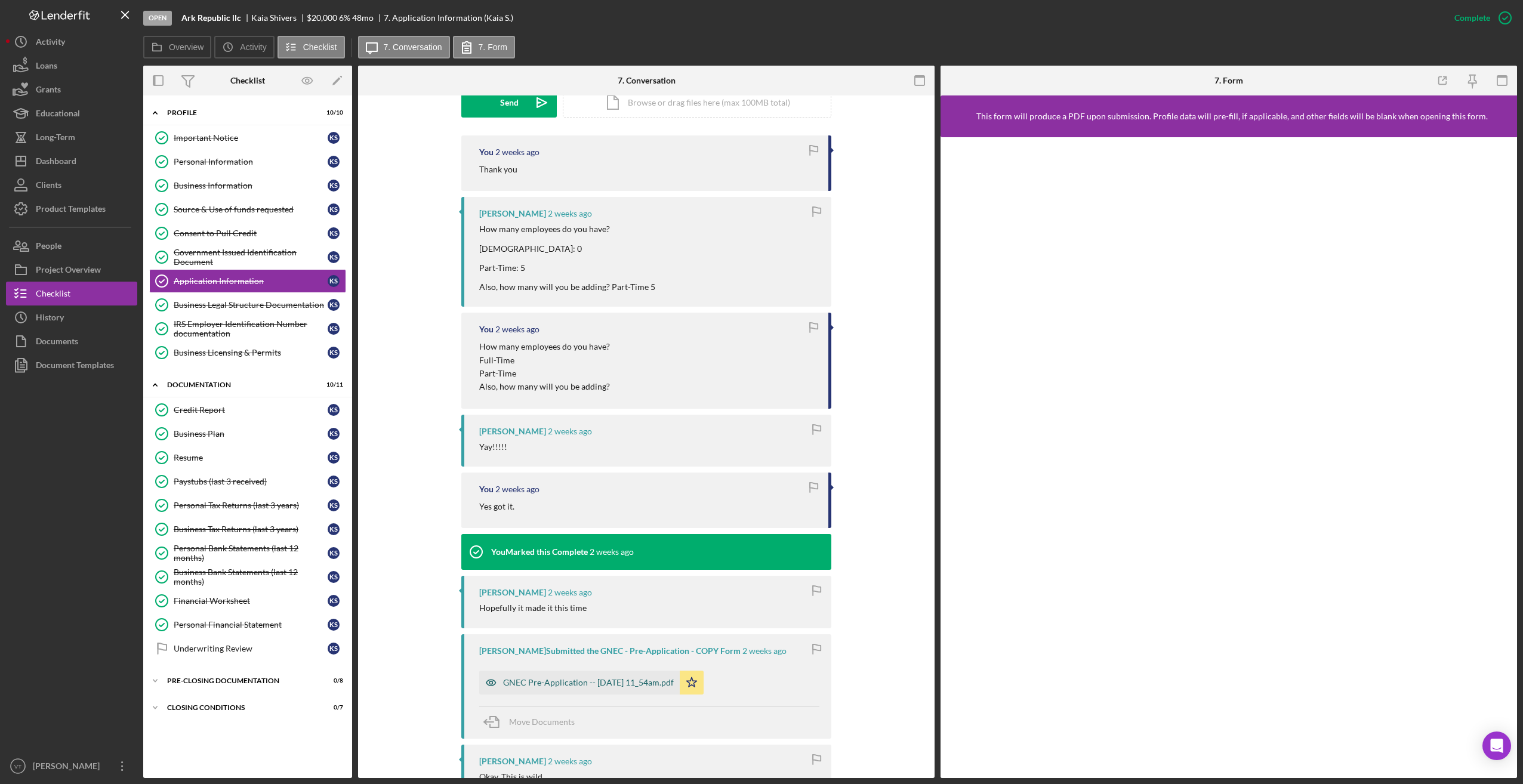
click at [532, 683] on div "GNEC Pre-Application -- 2025-09-18 11_54am.pdf" at bounding box center [588, 683] width 170 height 10
